Goal: Task Accomplishment & Management: Use online tool/utility

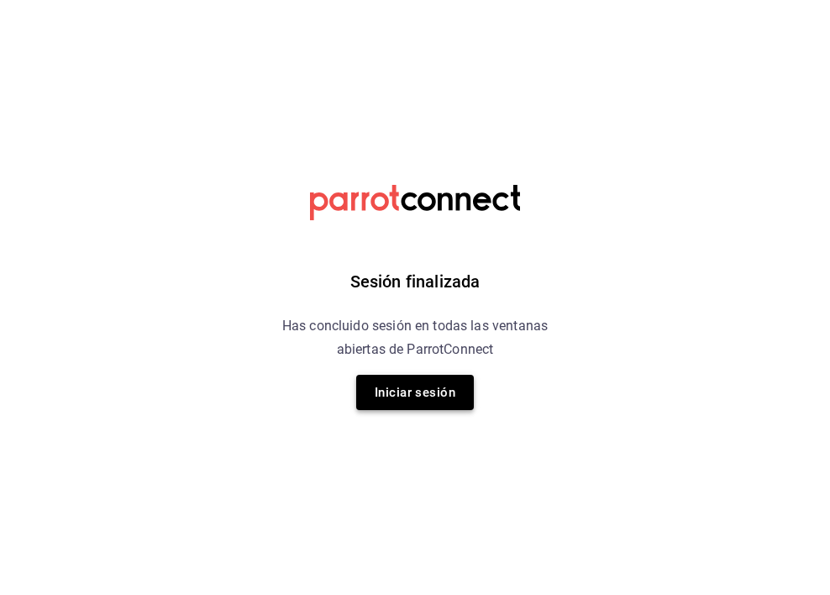
click at [422, 392] on button "Iniciar sesión" at bounding box center [415, 392] width 118 height 35
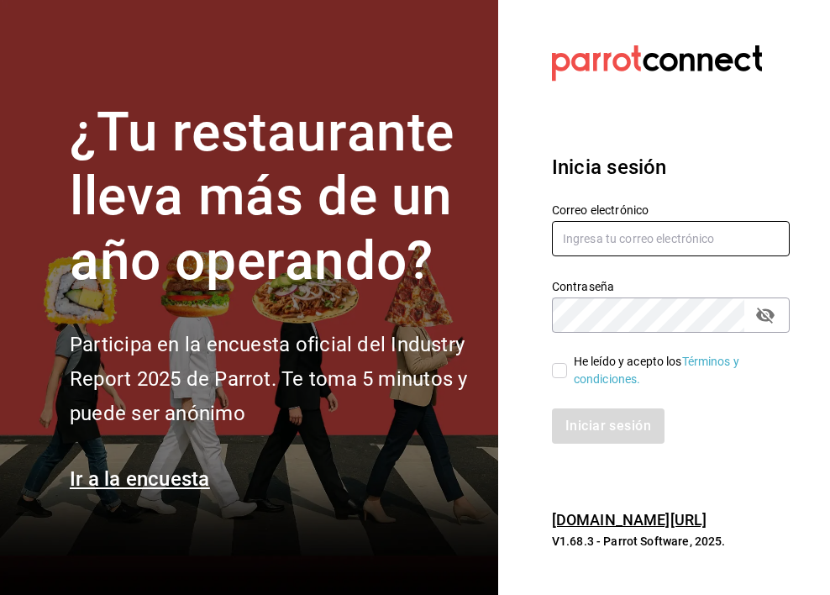
type input "[PERSON_NAME][EMAIL_ADDRESS][PERSON_NAME][DOMAIN_NAME]"
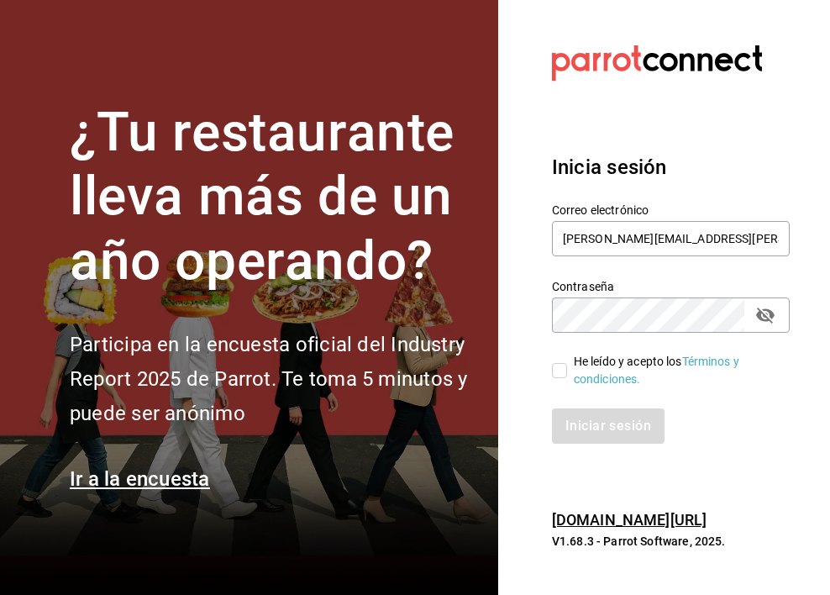
click at [561, 372] on input "He leído y acepto los Términos y condiciones." at bounding box center [559, 370] width 15 height 15
checkbox input "true"
click at [591, 432] on button "Iniciar sesión" at bounding box center [609, 425] width 114 height 35
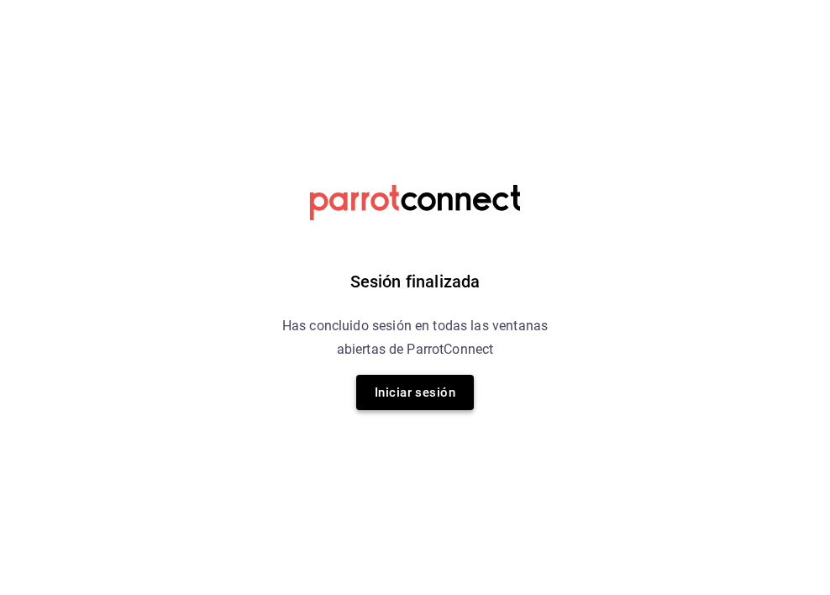
click at [440, 393] on button "Iniciar sesión" at bounding box center [415, 392] width 118 height 35
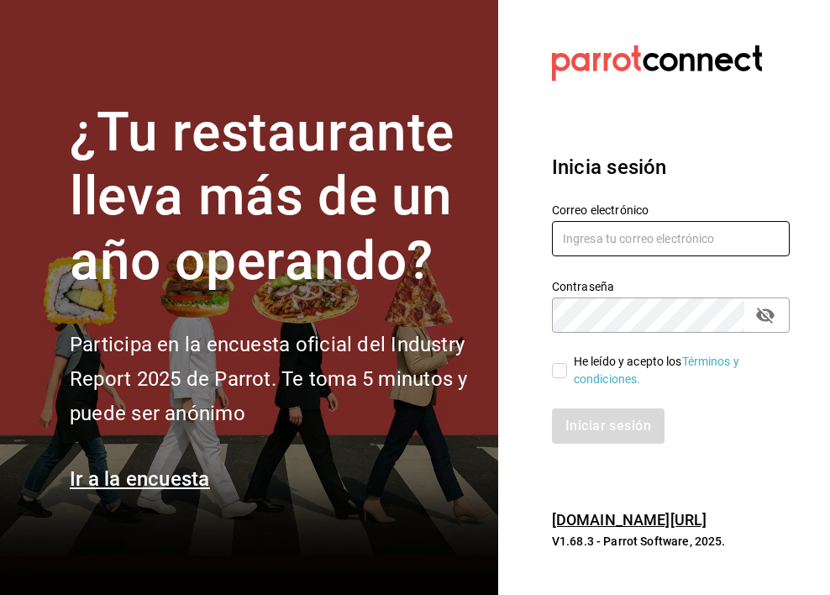
type input "[PERSON_NAME][EMAIL_ADDRESS][PERSON_NAME][DOMAIN_NAME]"
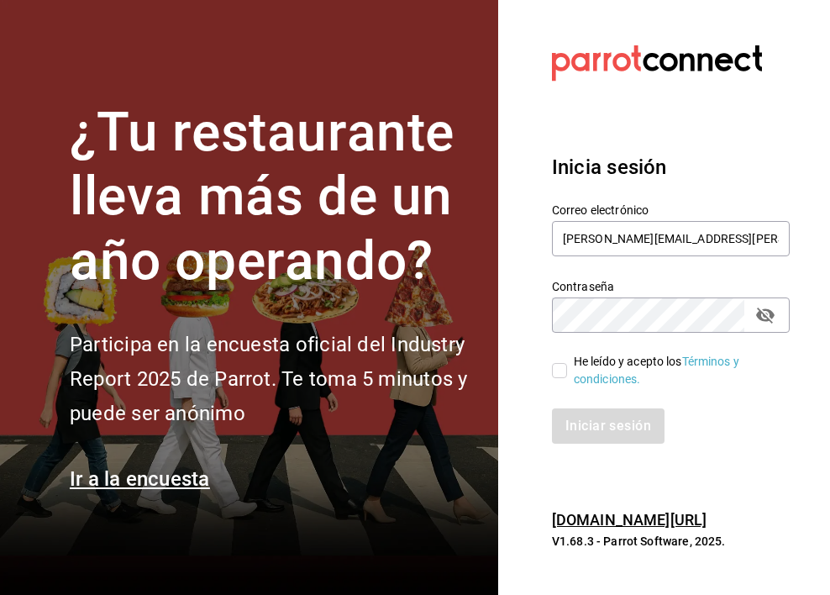
click at [560, 369] on input "He leído y acepto los Términos y condiciones." at bounding box center [559, 370] width 15 height 15
checkbox input "true"
click at [598, 421] on button "Iniciar sesión" at bounding box center [609, 425] width 114 height 35
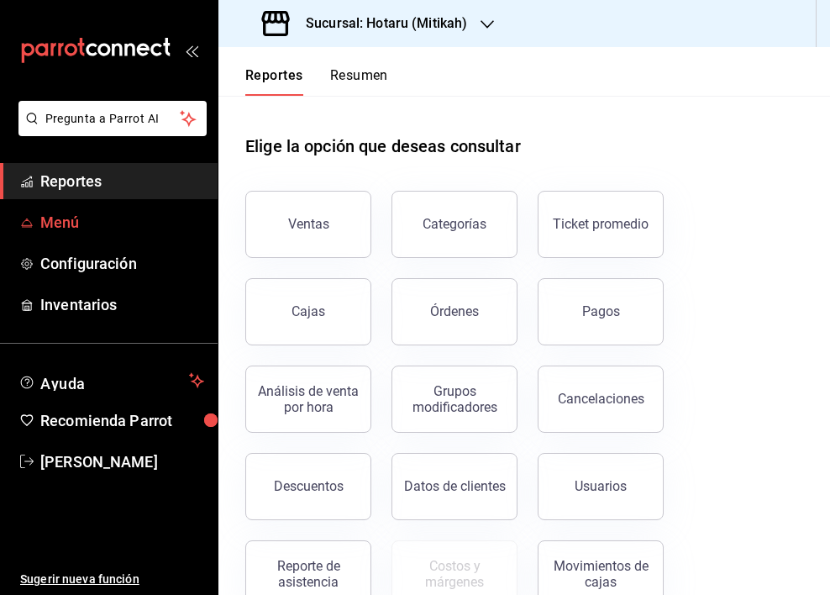
click at [80, 212] on span "Menú" at bounding box center [122, 222] width 164 height 23
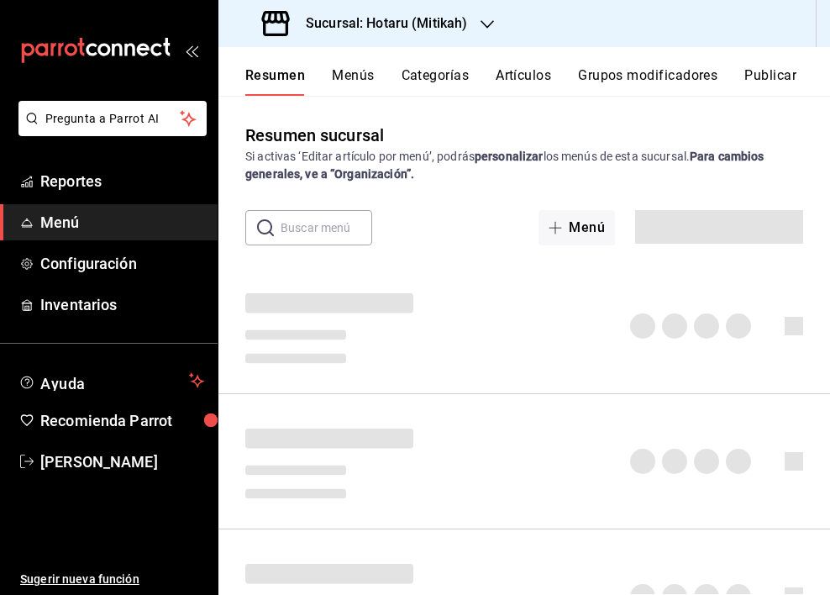
click at [410, 22] on h3 "Sucursal: Hotaru (Mitikah)" at bounding box center [379, 23] width 175 height 20
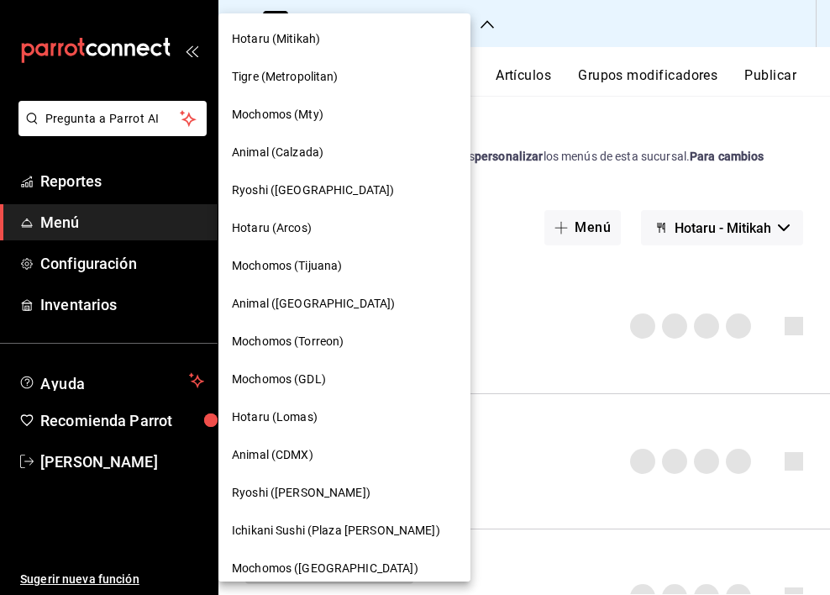
click at [284, 492] on span "Ryoshi (Polanco)" at bounding box center [301, 493] width 139 height 18
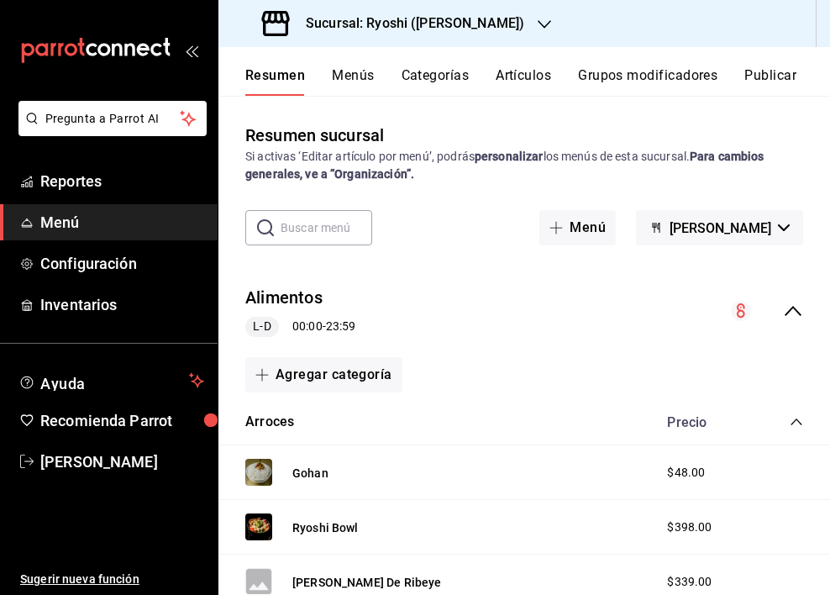
click at [354, 80] on button "Menús" at bounding box center [353, 81] width 42 height 29
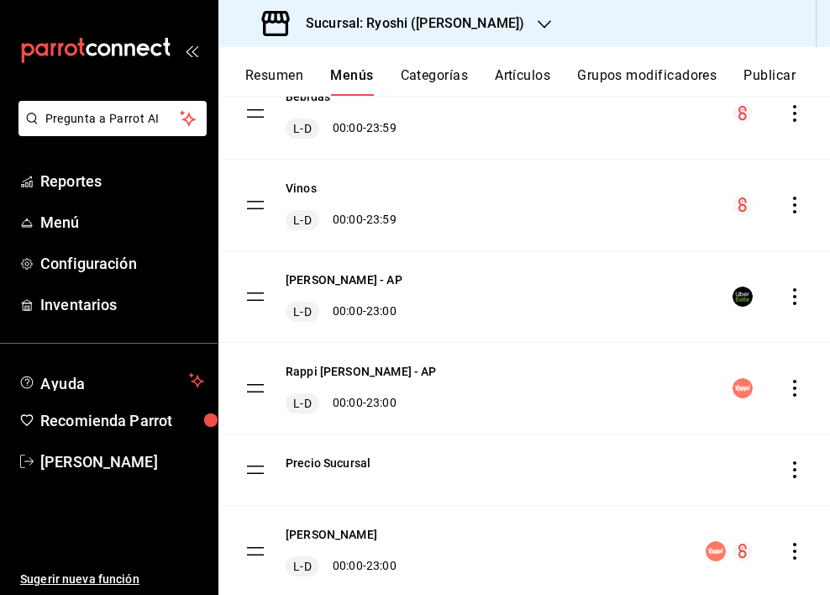
scroll to position [283, 0]
click at [786, 390] on icon "actions" at bounding box center [794, 387] width 17 height 17
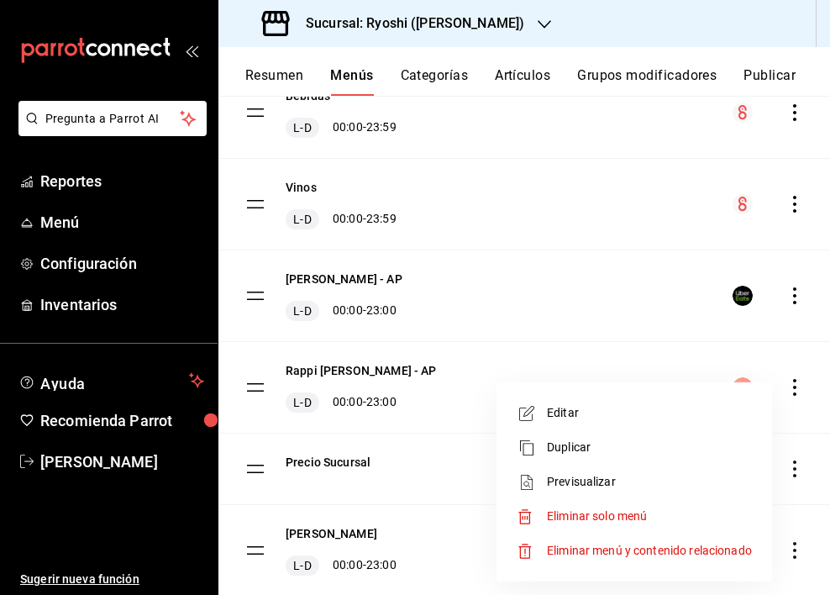
click at [607, 474] on span "Previsualizar" at bounding box center [649, 482] width 205 height 18
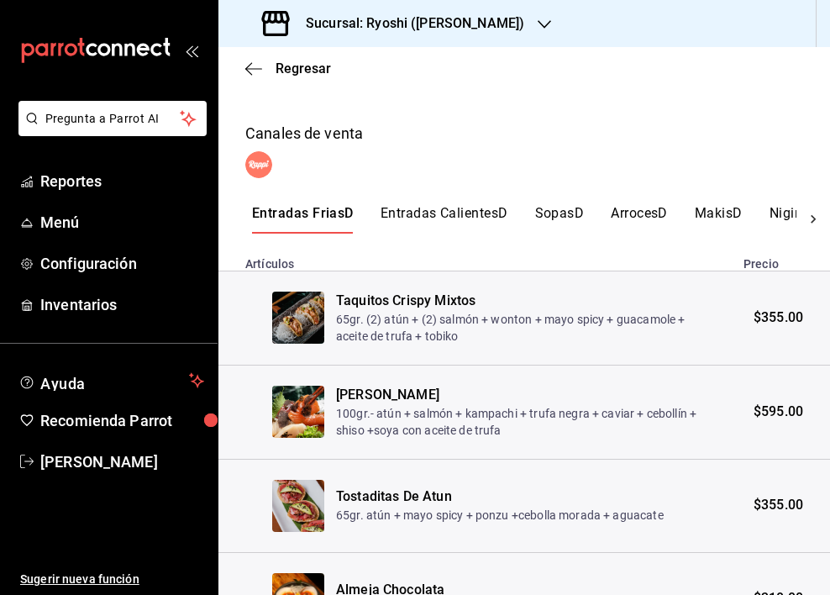
scroll to position [363, 0]
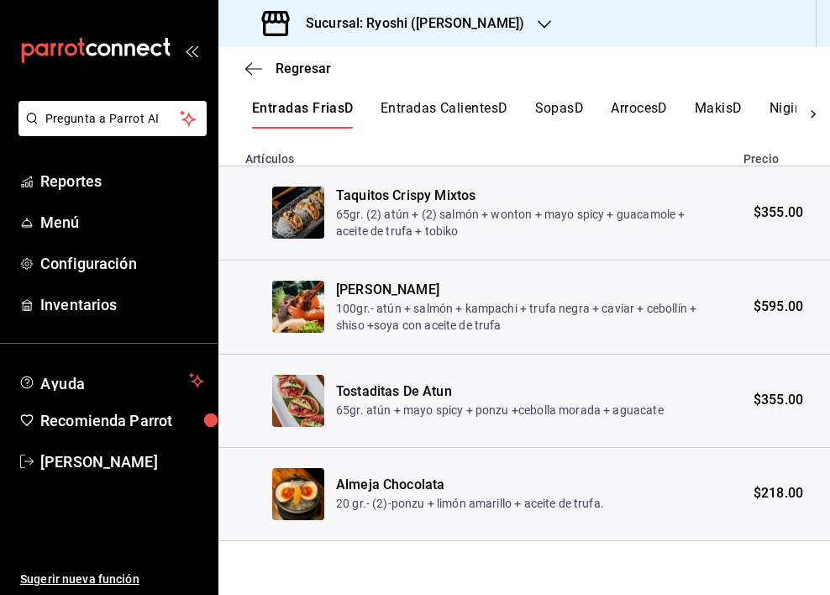
click at [490, 116] on button "Entradas CalientesD" at bounding box center [445, 114] width 128 height 29
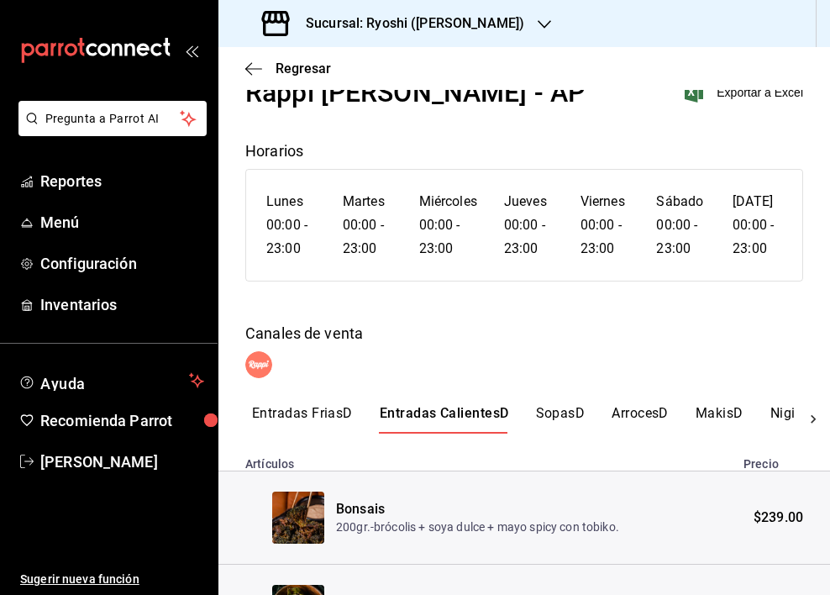
scroll to position [33, 0]
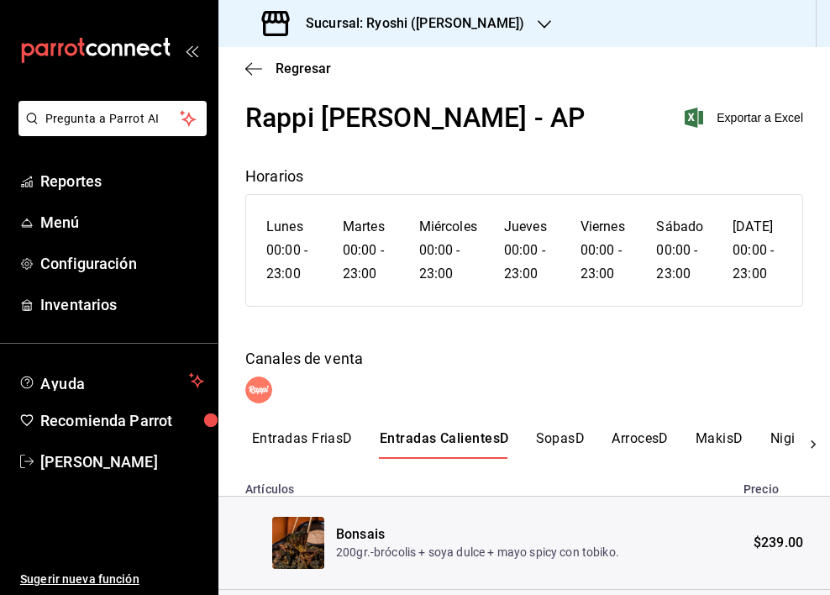
click at [569, 434] on button "SopasD" at bounding box center [561, 444] width 50 height 29
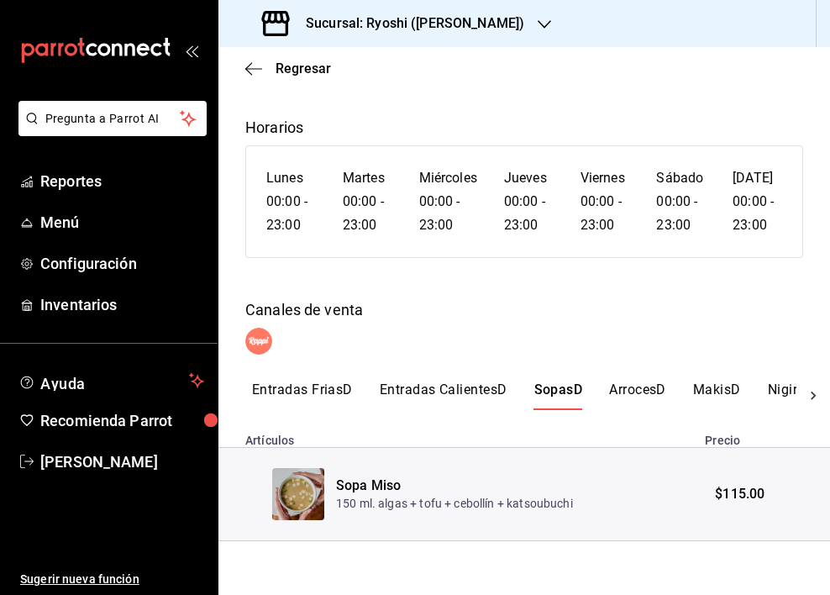
scroll to position [0, 0]
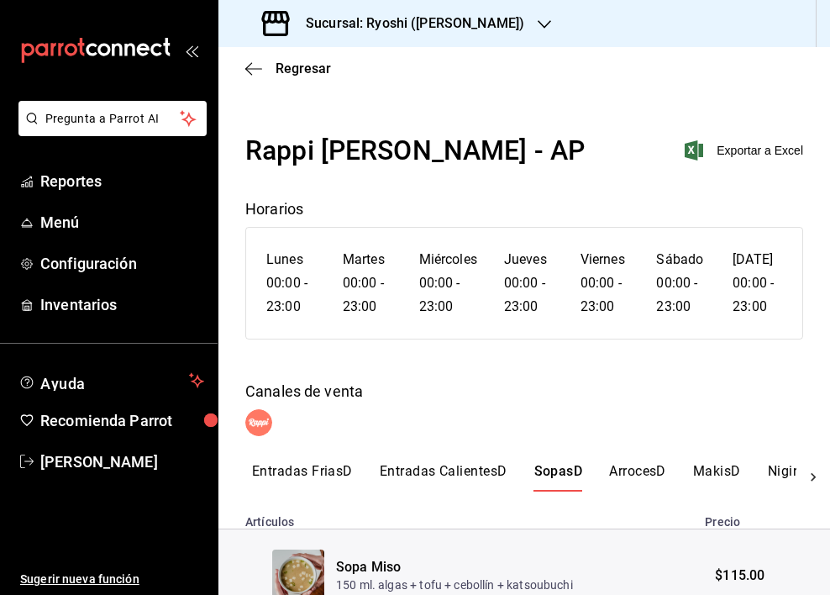
click at [639, 470] on button "ArrocesD" at bounding box center [637, 477] width 57 height 29
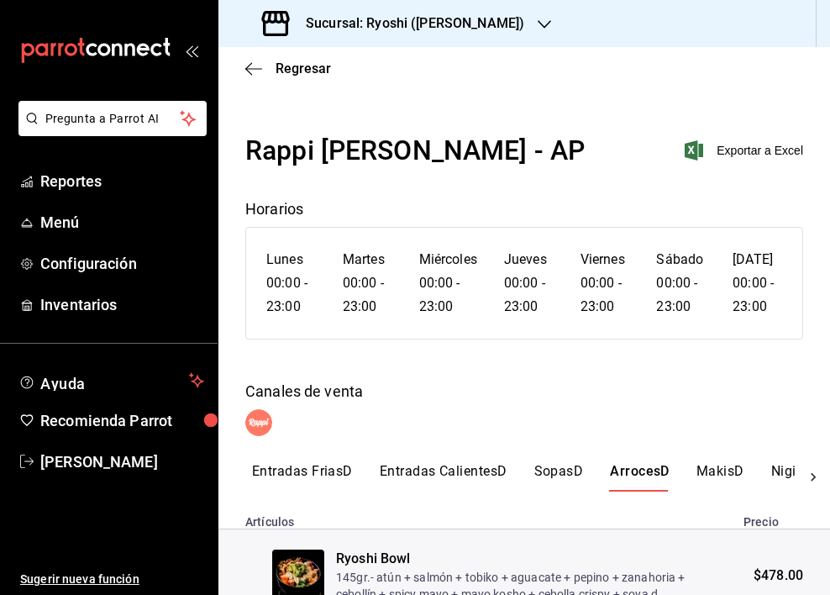
click at [723, 468] on button "MakisD" at bounding box center [721, 477] width 48 height 29
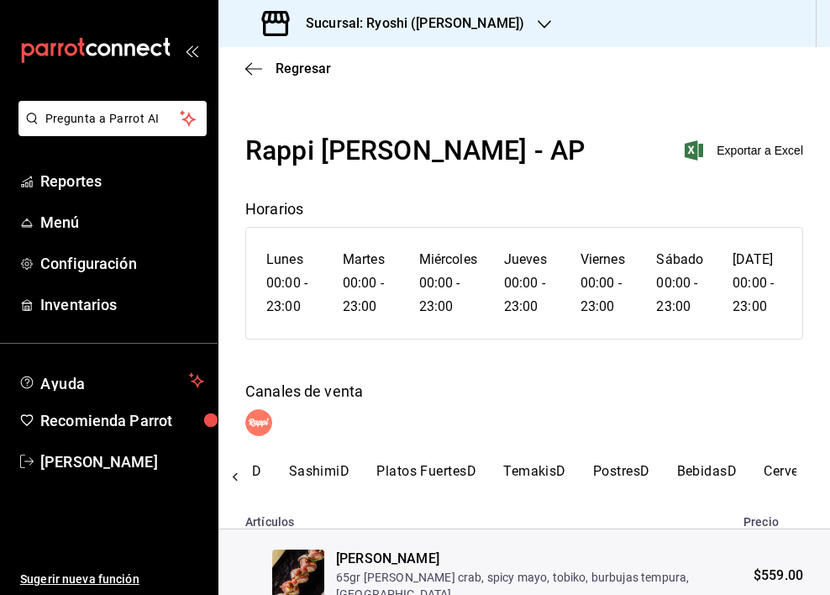
scroll to position [0, 786]
click at [590, 471] on button "PostresD" at bounding box center [594, 477] width 57 height 29
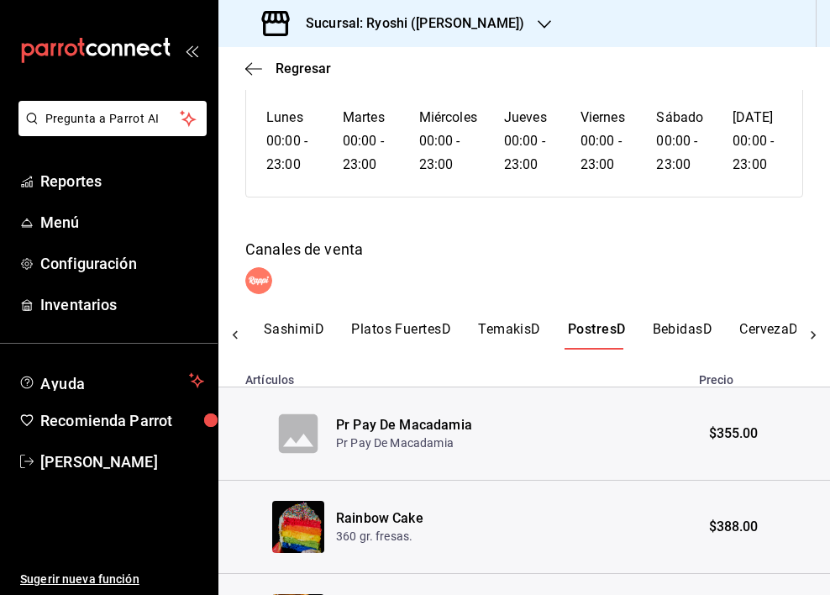
scroll to position [0, 0]
